Goal: Task Accomplishment & Management: Use online tool/utility

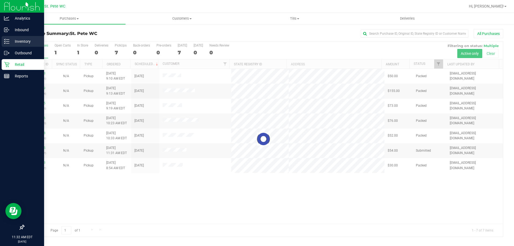
click at [6, 40] on icon at bounding box center [6, 41] width 5 height 5
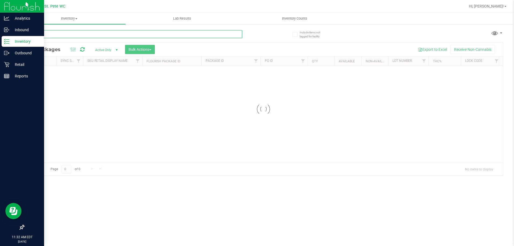
click at [66, 36] on input "text" at bounding box center [133, 34] width 219 height 8
drag, startPoint x: 63, startPoint y: 33, endPoint x: 21, endPoint y: 37, distance: 42.4
click at [18, 38] on div "Include items not tagged for facility [GEOGRAPHIC_DATA] All Packages Active Onl…" at bounding box center [263, 106] width 501 height 164
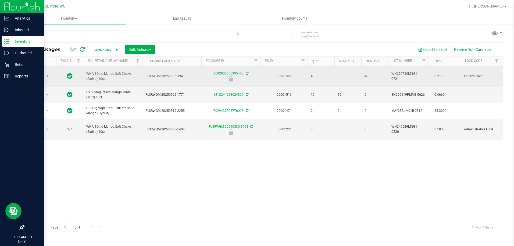
type input "mango"
click at [49, 75] on span "select" at bounding box center [47, 76] width 4 height 4
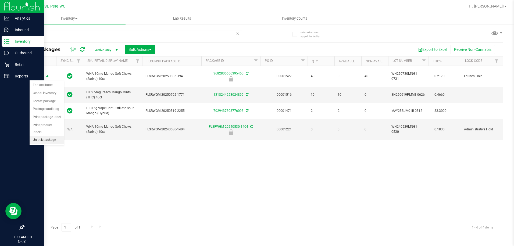
click at [52, 136] on li "Unlock package" at bounding box center [47, 140] width 34 height 8
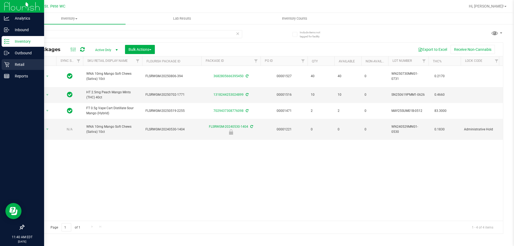
click at [11, 64] on p "Retail" at bounding box center [25, 64] width 32 height 6
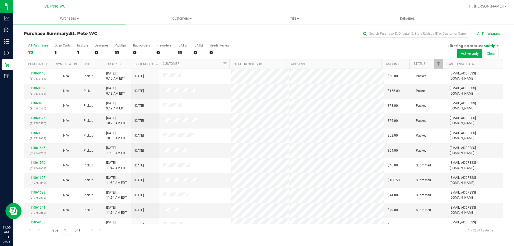
scroll to position [24, 0]
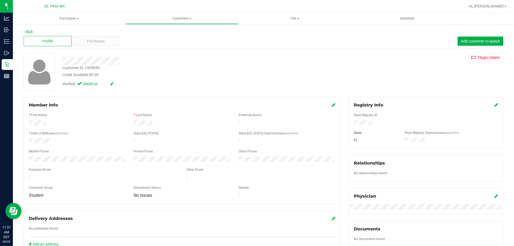
click at [30, 30] on link "Back" at bounding box center [28, 32] width 9 height 4
